Goal: Transaction & Acquisition: Book appointment/travel/reservation

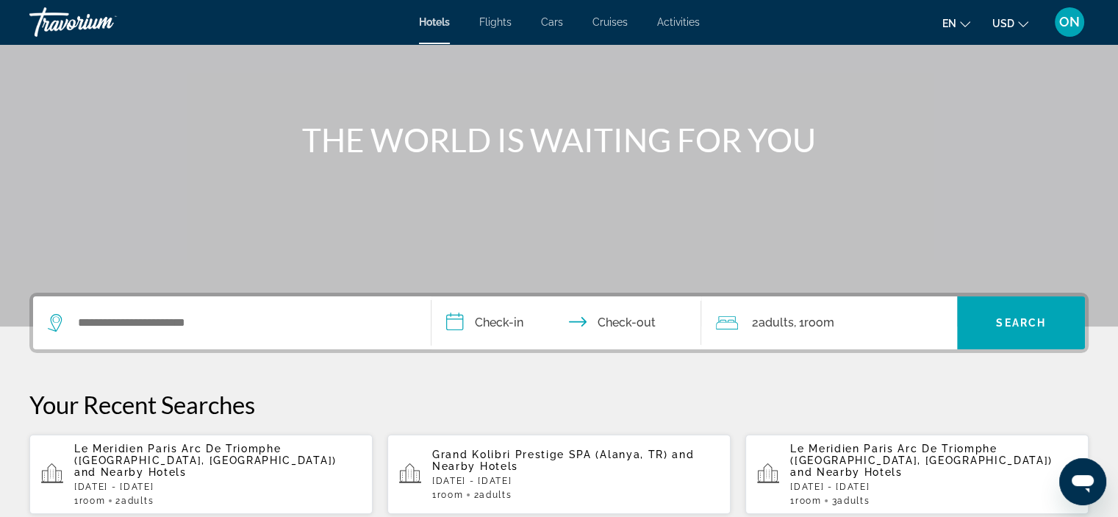
scroll to position [170, 0]
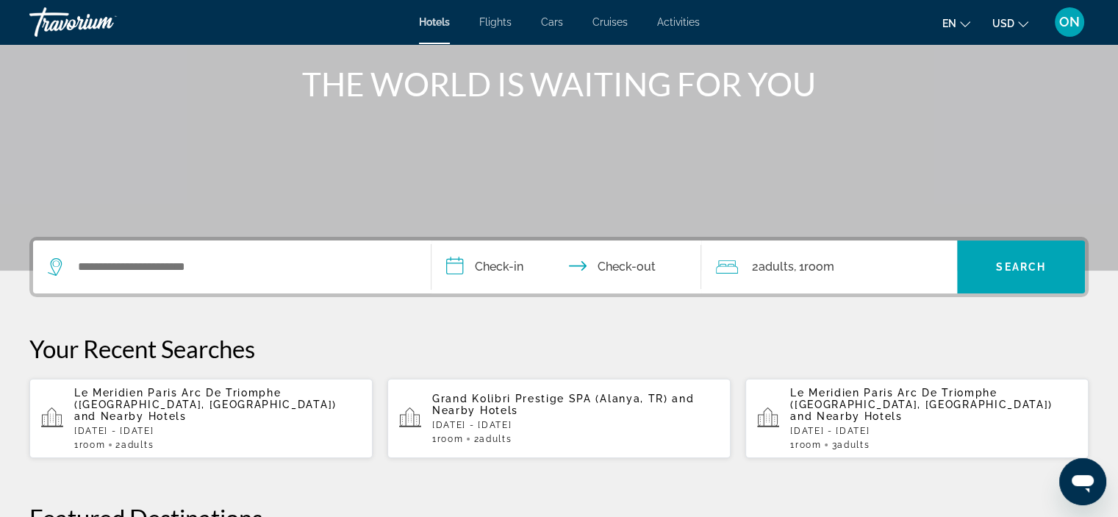
click at [194, 425] on p "[DATE] - [DATE]" at bounding box center [217, 430] width 287 height 10
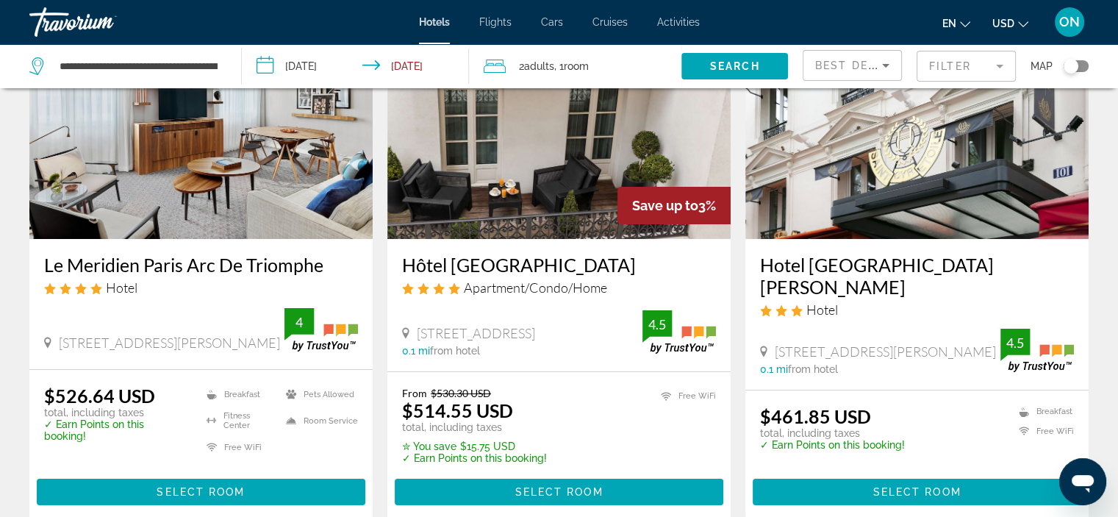
scroll to position [47, 0]
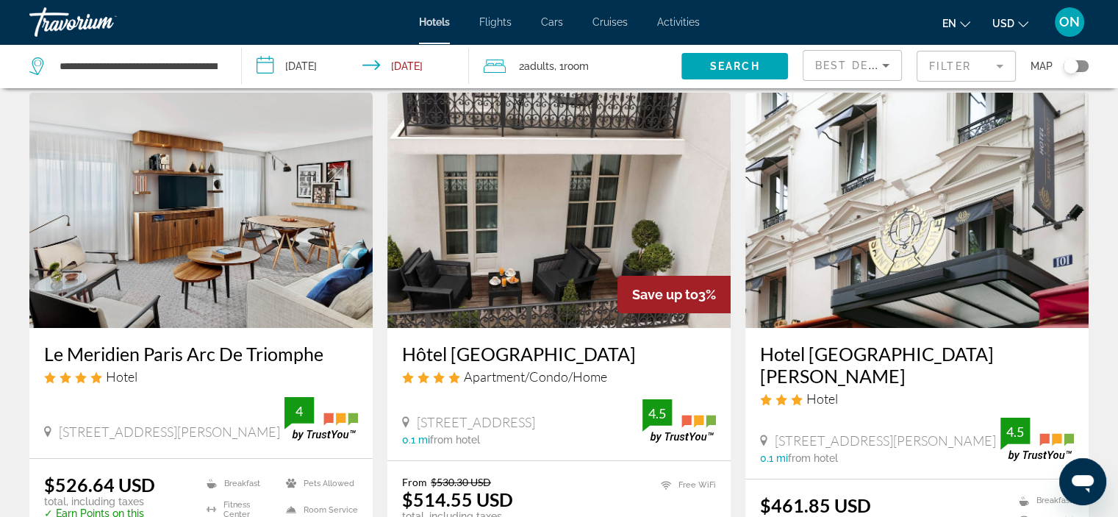
click at [1006, 17] on button "USD USD ($) MXN (Mex$) CAD (Can$) GBP (£) EUR (€) AUD (A$) NZD (NZ$) CNY (CN¥)" at bounding box center [1010, 22] width 36 height 21
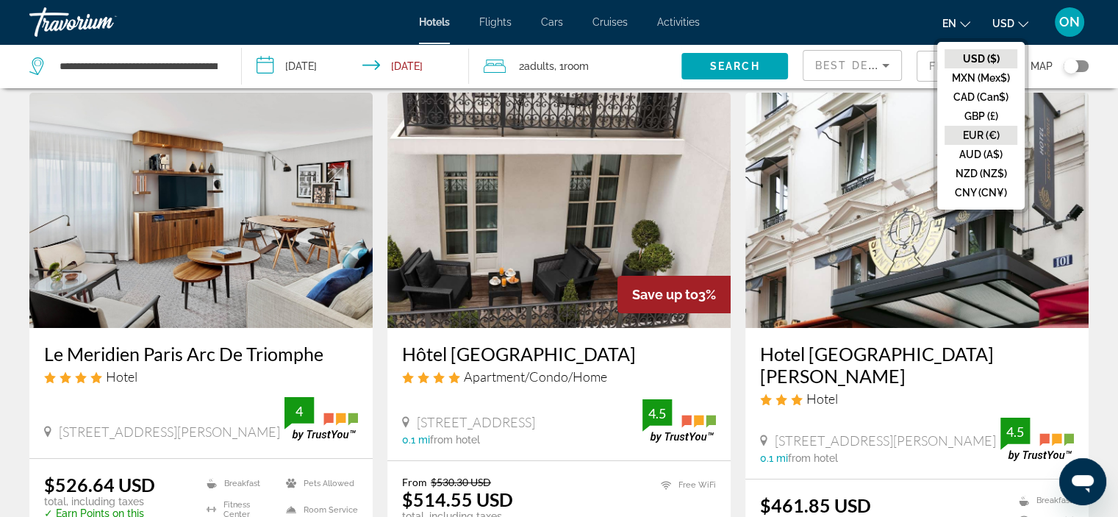
click at [991, 129] on button "EUR (€)" at bounding box center [980, 135] width 73 height 19
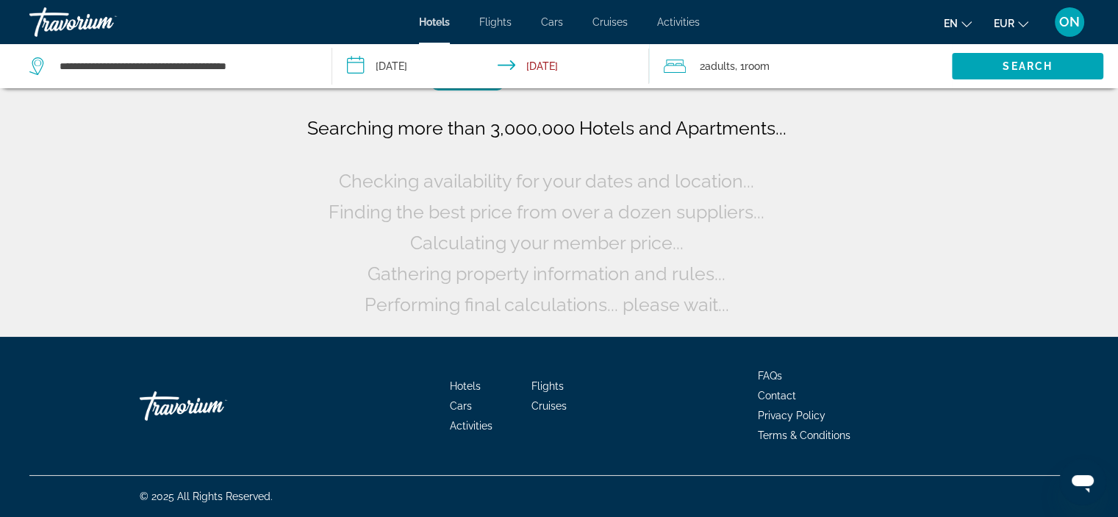
scroll to position [0, 0]
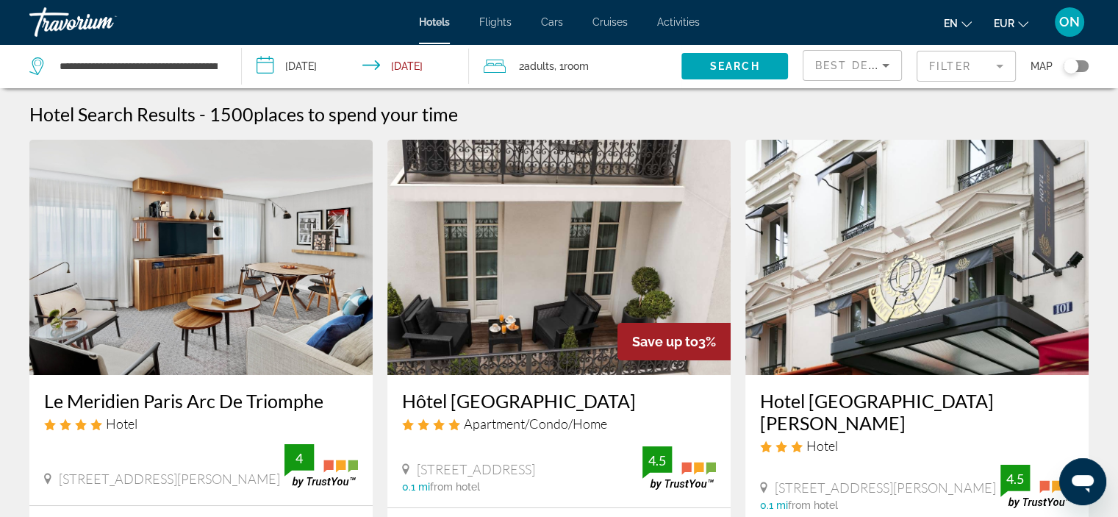
click at [1082, 64] on div "Toggle map" at bounding box center [1075, 66] width 25 height 12
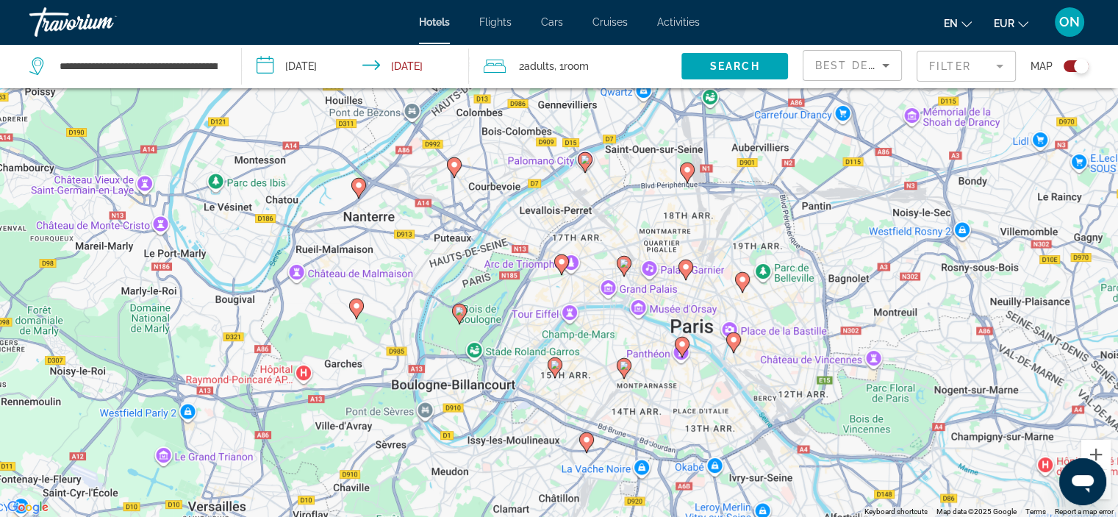
click at [559, 261] on image "Main content" at bounding box center [561, 261] width 9 height 9
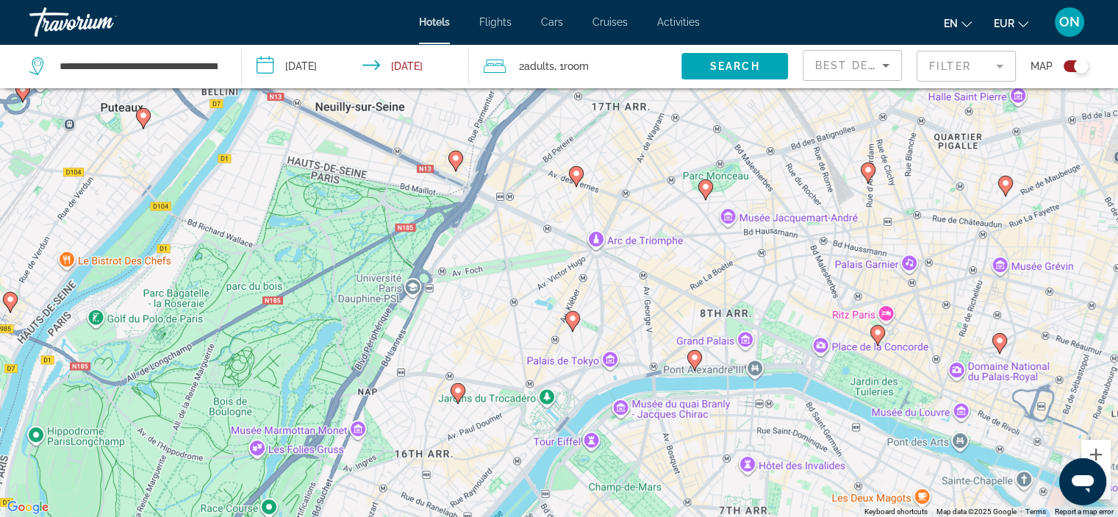
click at [1062, 70] on button "Toggle map" at bounding box center [1070, 66] width 36 height 13
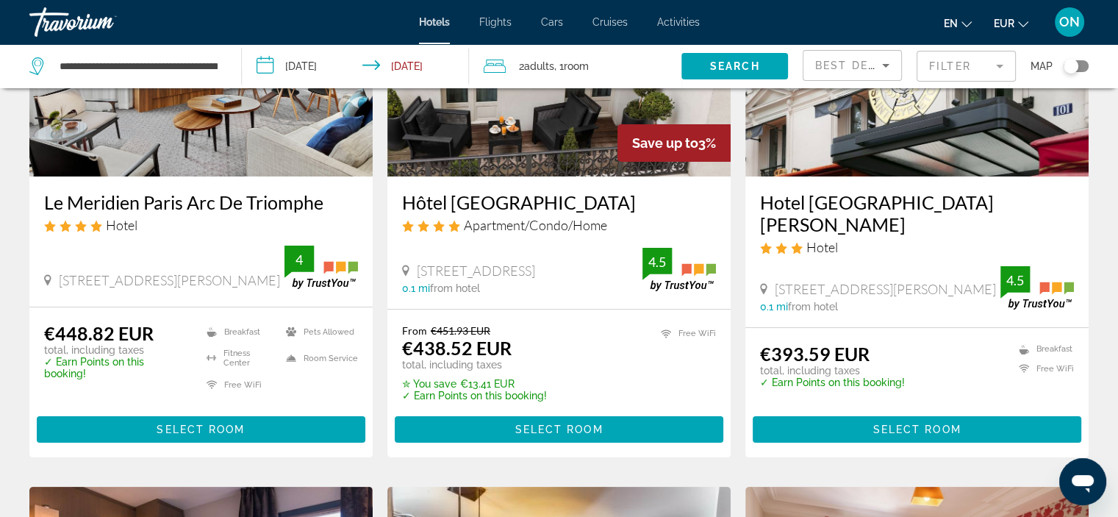
scroll to position [205, 0]
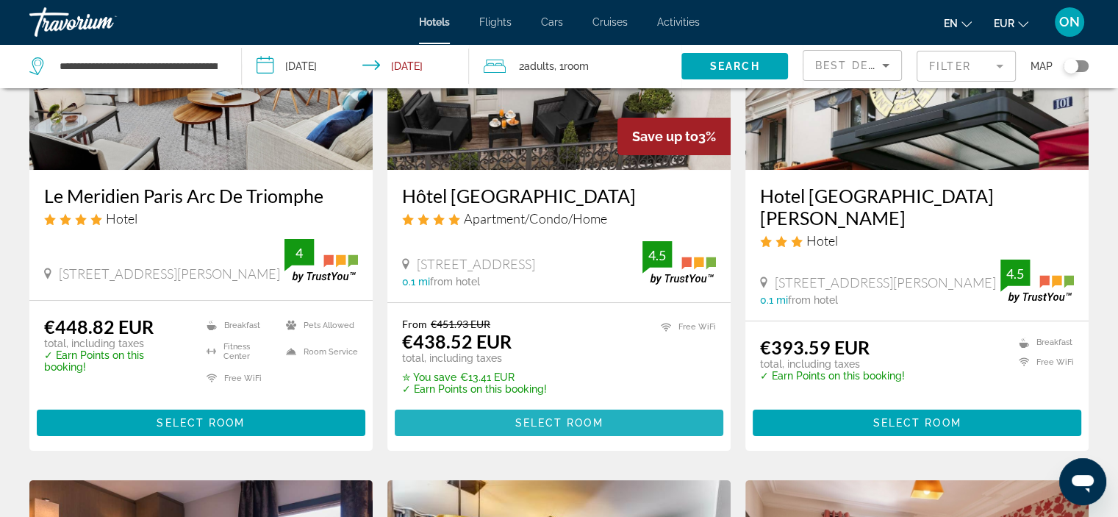
click at [567, 419] on span "Select Room" at bounding box center [558, 423] width 88 height 12
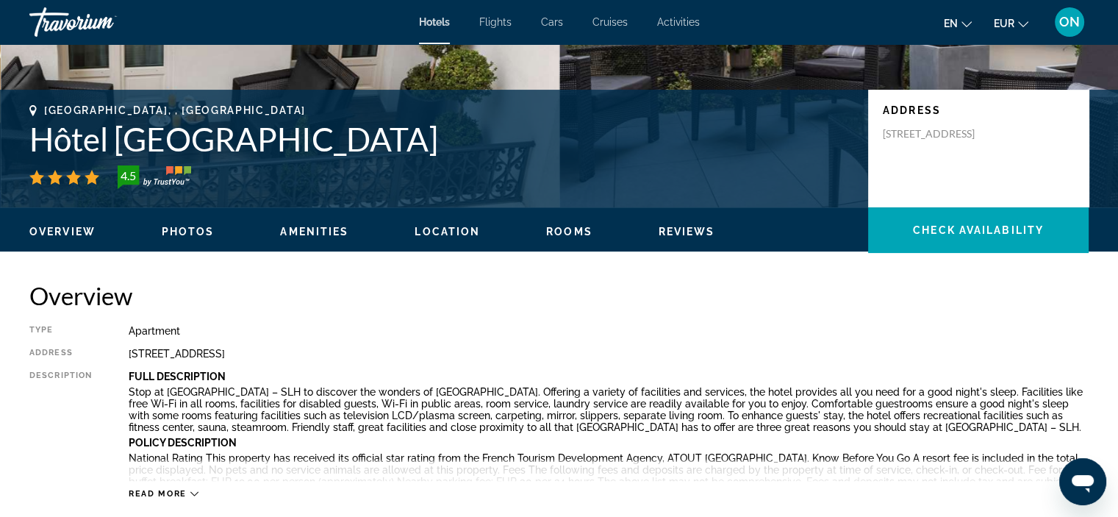
scroll to position [282, 0]
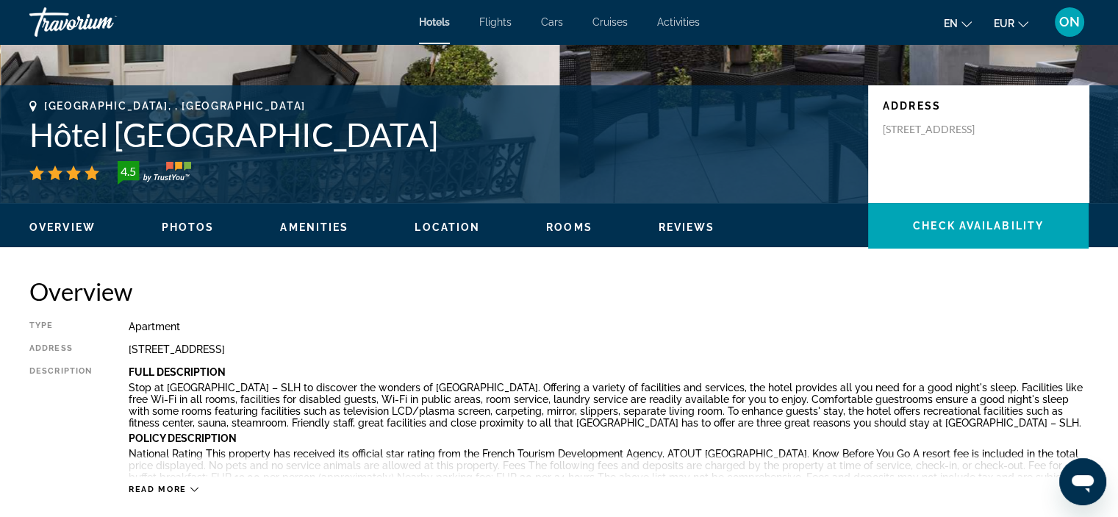
click at [564, 224] on span "Rooms" at bounding box center [569, 227] width 46 height 12
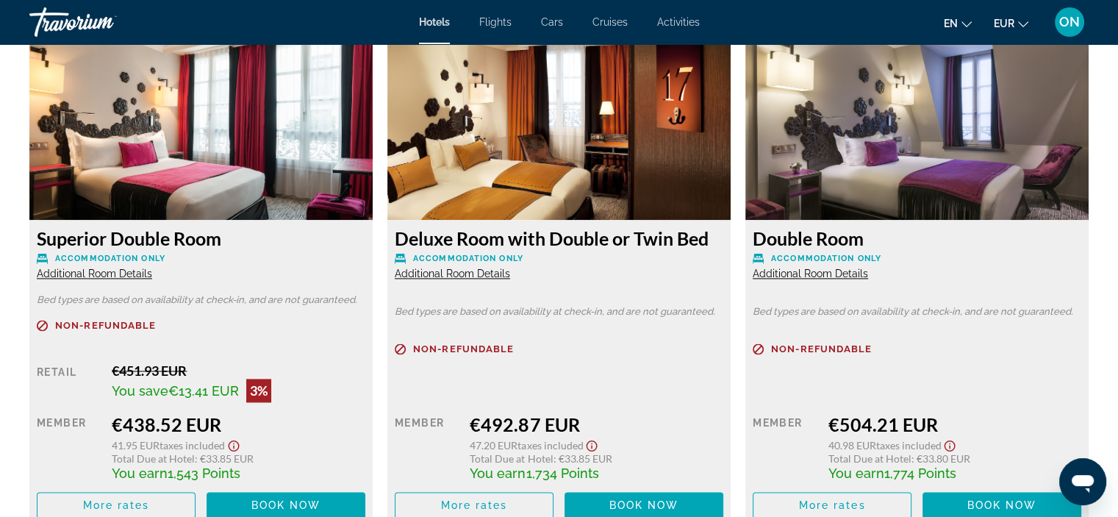
scroll to position [2060, 0]
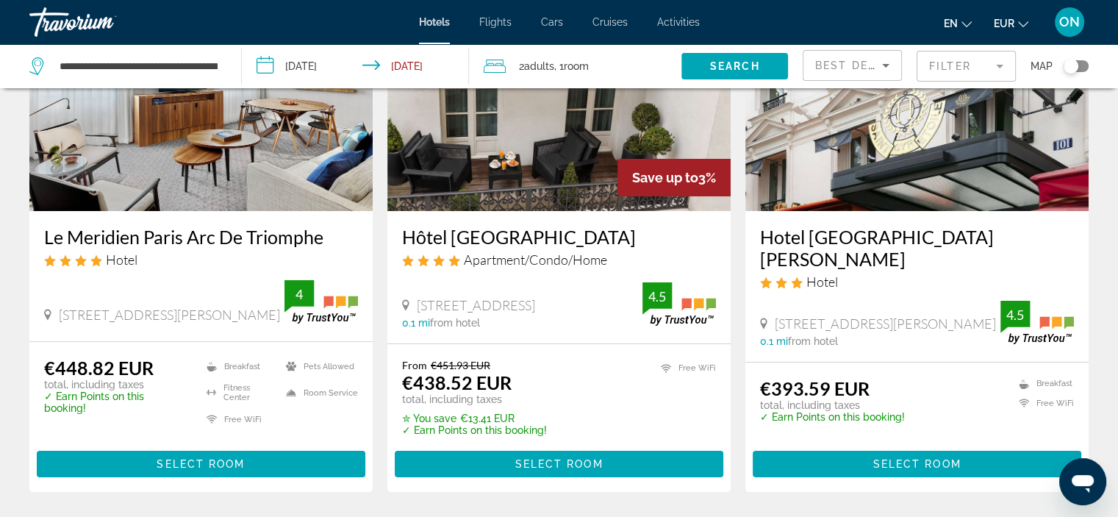
scroll to position [170, 0]
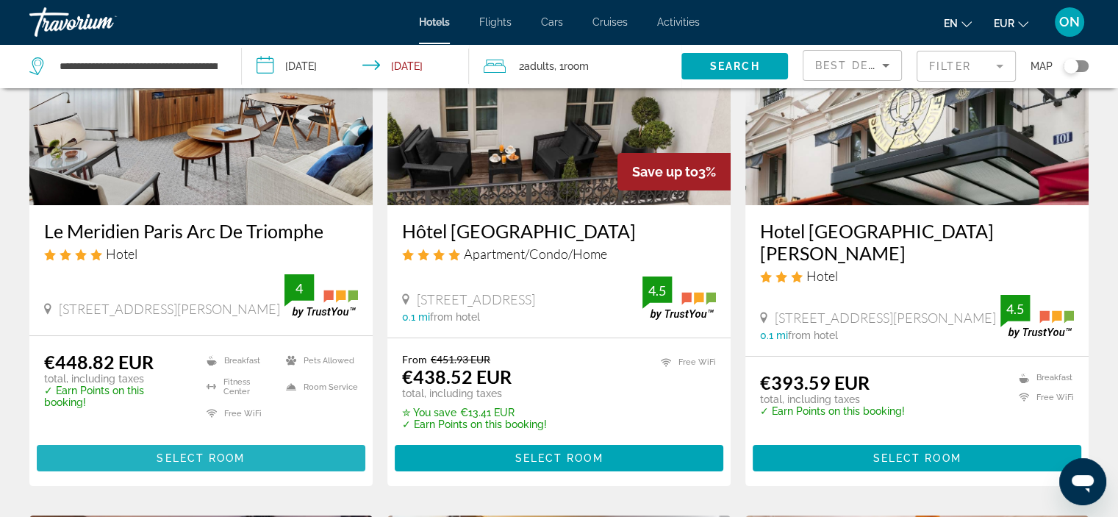
click at [269, 453] on span "Main content" at bounding box center [201, 457] width 328 height 35
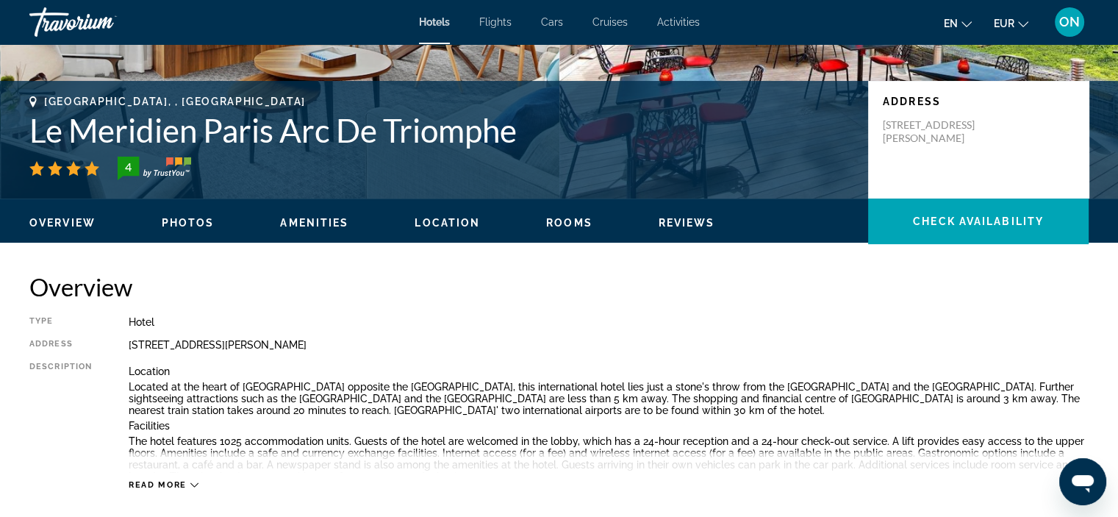
scroll to position [329, 0]
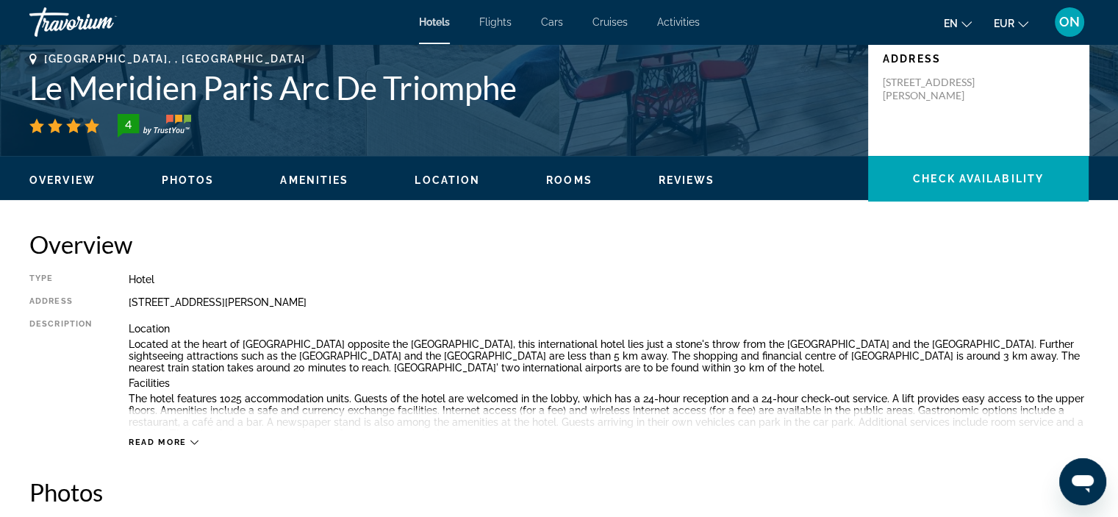
click at [438, 183] on span "Location" at bounding box center [446, 180] width 65 height 12
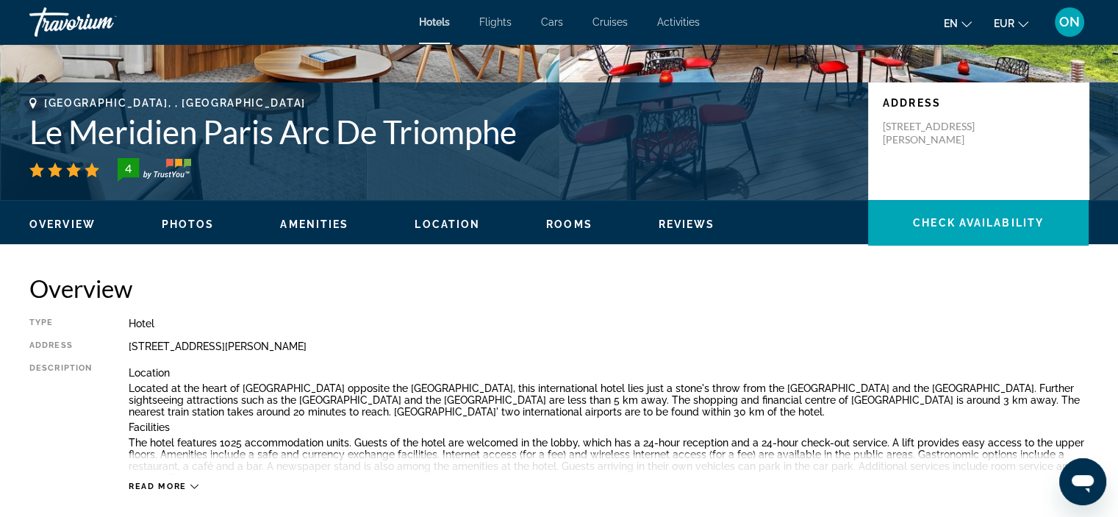
scroll to position [292, 0]
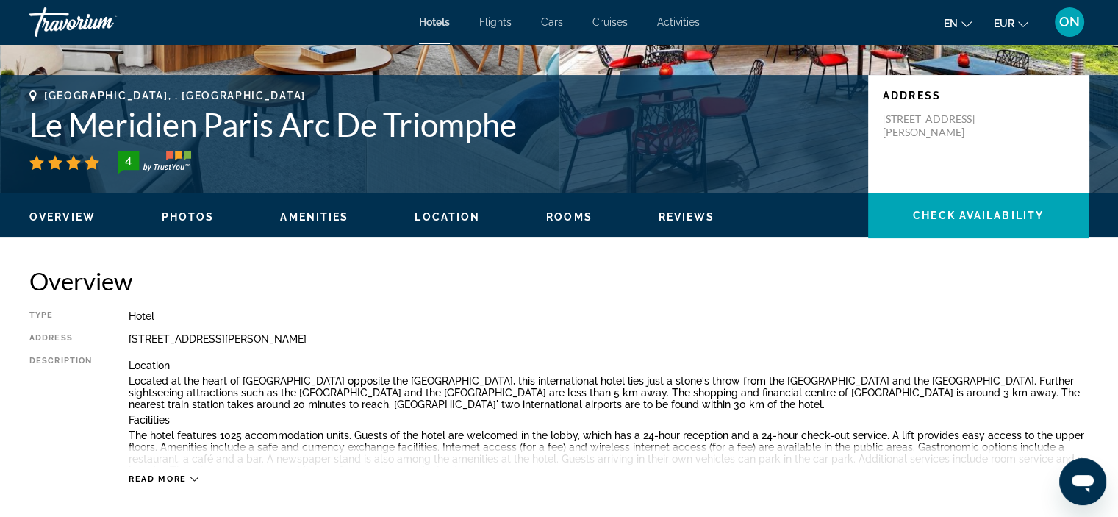
click at [193, 475] on icon "Main content" at bounding box center [194, 479] width 8 height 8
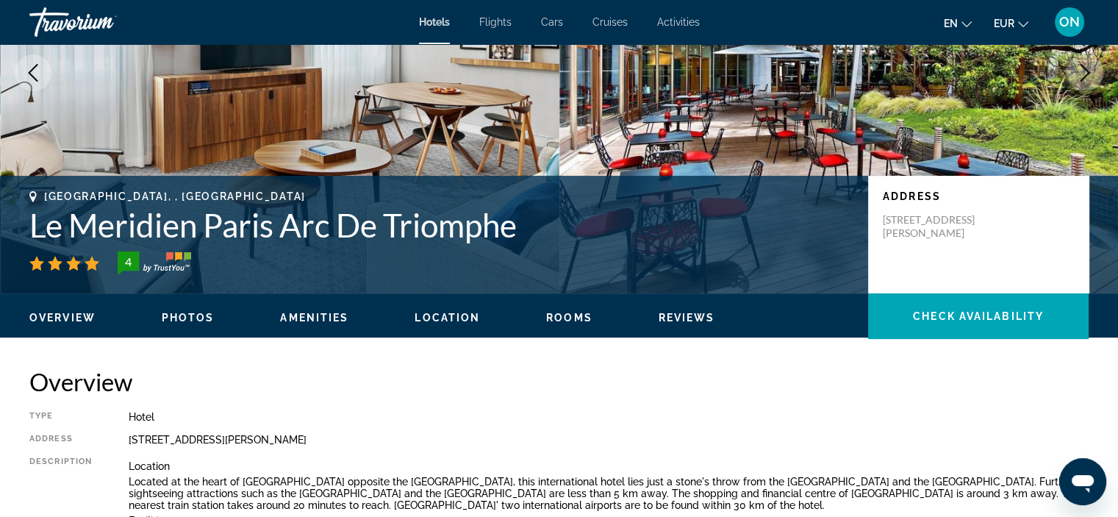
scroll to position [0, 0]
